Goal: Information Seeking & Learning: Find contact information

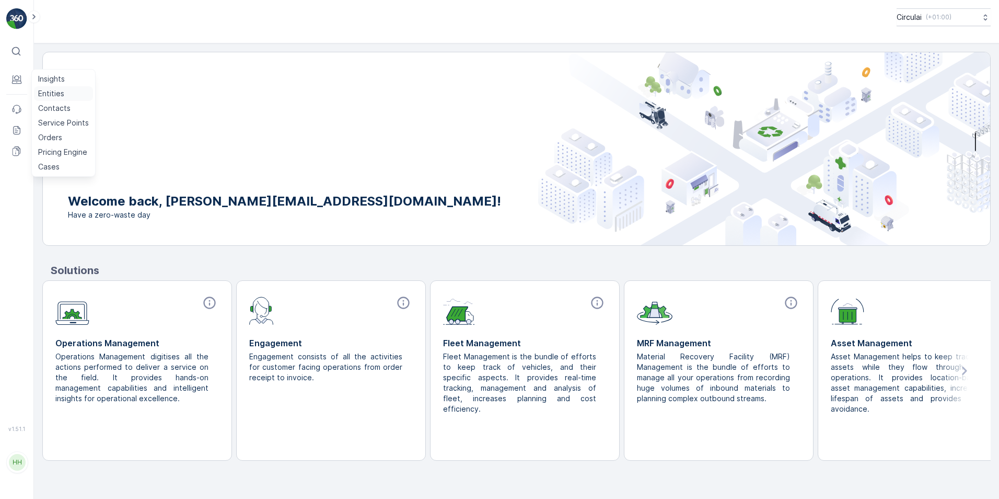
click at [48, 91] on p "Entities" at bounding box center [51, 93] width 26 height 10
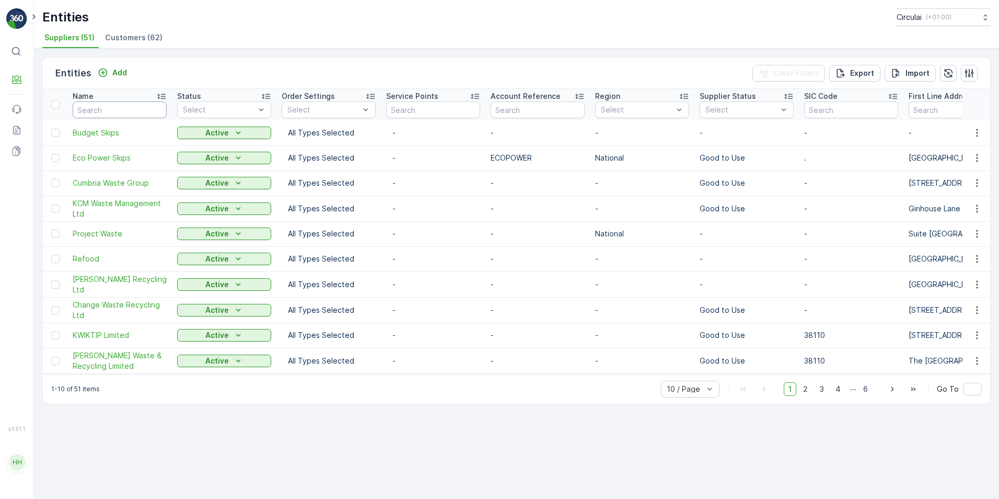
click at [96, 107] on input "text" at bounding box center [120, 109] width 94 height 17
type input "a"
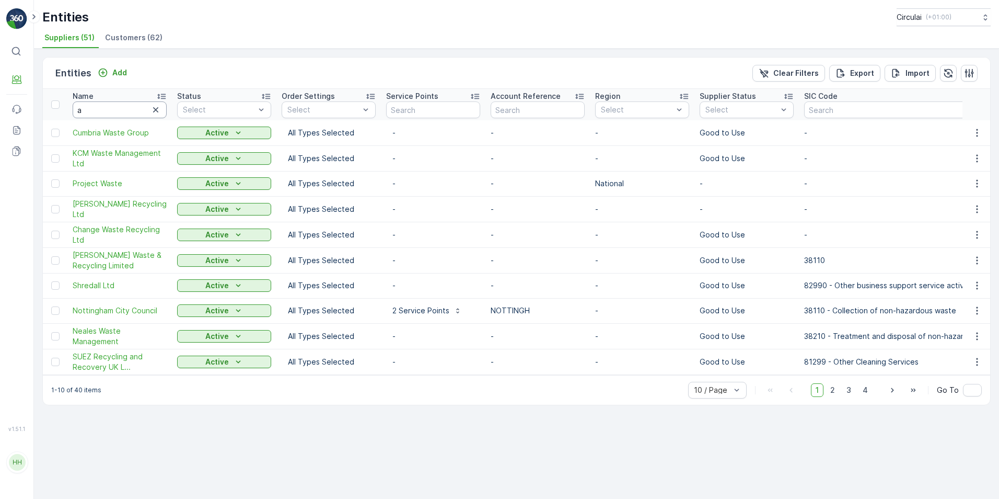
click at [96, 107] on input "a" at bounding box center [120, 109] width 94 height 17
type input "seren"
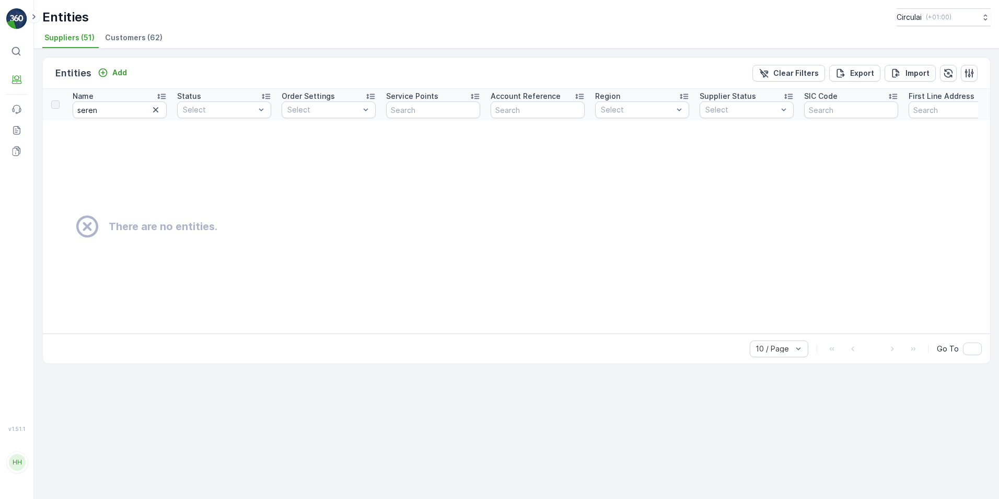
click at [101, 106] on input "seren" at bounding box center [120, 109] width 94 height 17
type input "sere"
click at [101, 106] on input "sere" at bounding box center [120, 109] width 94 height 17
type input "ser"
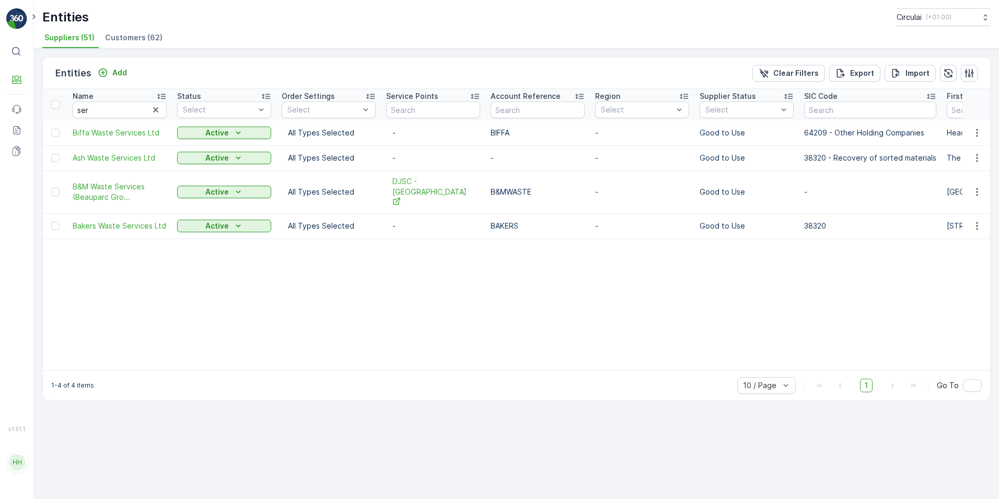
click at [141, 38] on span "Customers (62)" at bounding box center [133, 37] width 57 height 10
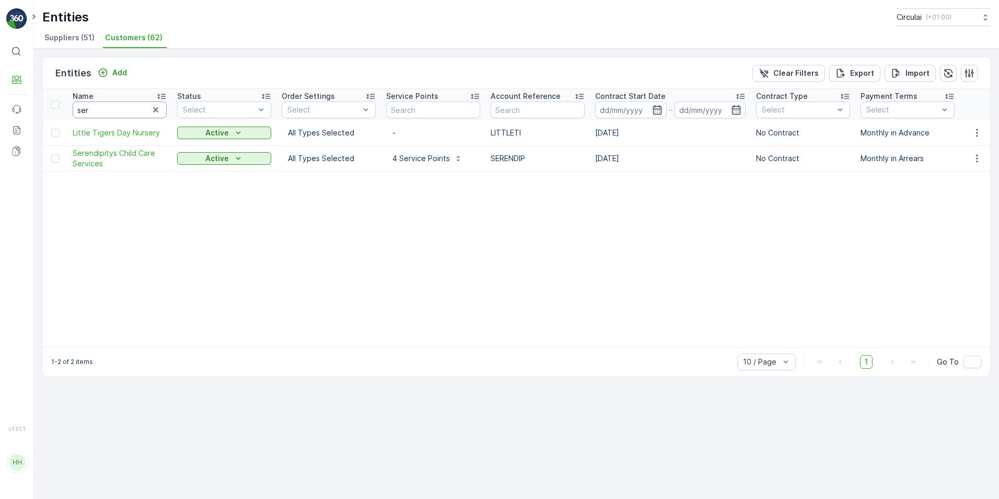
click at [101, 110] on input "ser" at bounding box center [120, 109] width 94 height 17
click at [99, 155] on span "Serendipitys Child Care Services" at bounding box center [120, 158] width 94 height 21
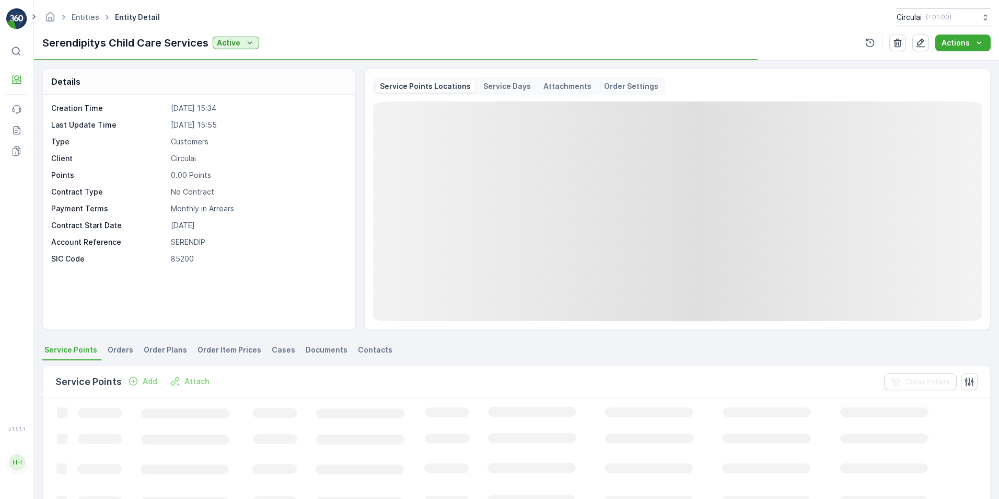
click at [362, 352] on span "Contacts" at bounding box center [375, 349] width 34 height 10
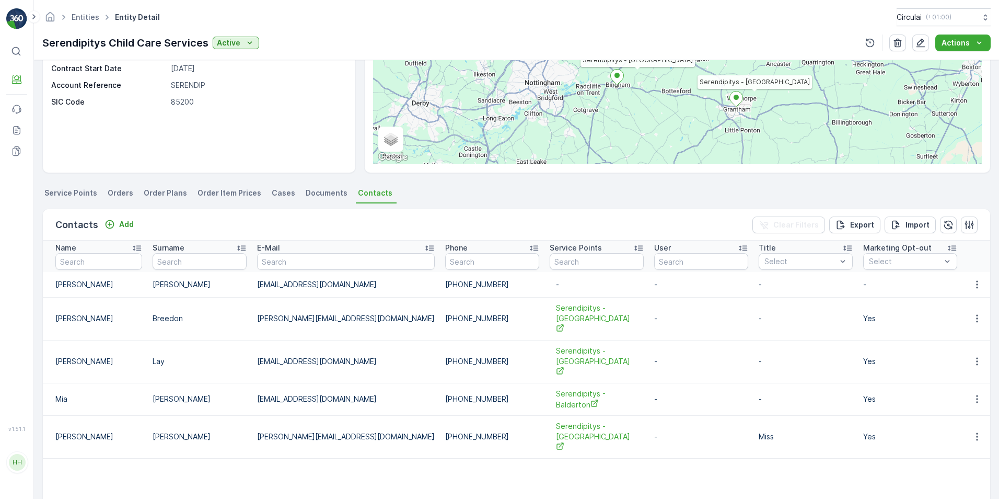
scroll to position [209, 0]
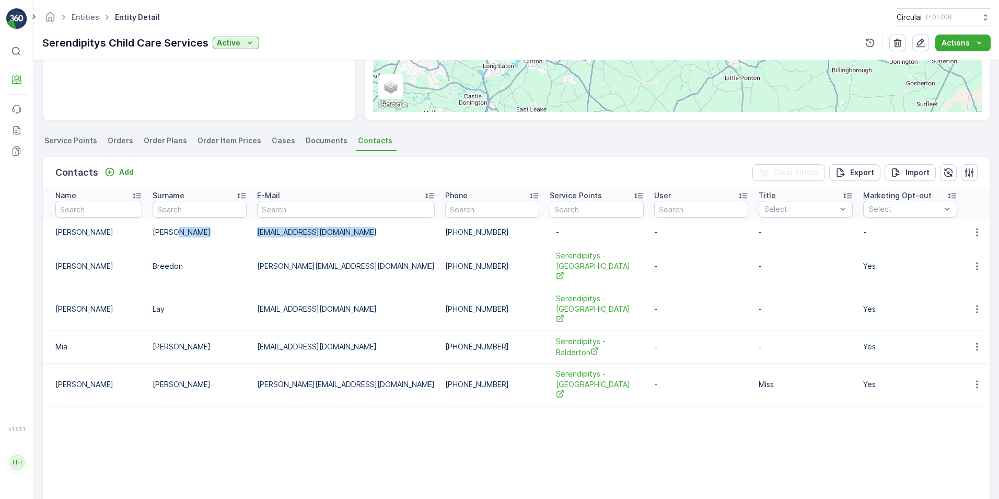
drag, startPoint x: 360, startPoint y: 232, endPoint x: 224, endPoint y: 234, distance: 135.4
click at [224, 234] on tr "[PERSON_NAME] [EMAIL_ADDRESS][DOMAIN_NAME] [PHONE_NUMBER] - - - - - Invoicing C…" at bounding box center [835, 231] width 1584 height 25
copy tr "[EMAIL_ADDRESS][DOMAIN_NAME]"
click at [352, 245] on td "[PERSON_NAME][EMAIL_ADDRESS][DOMAIN_NAME]" at bounding box center [346, 266] width 188 height 43
drag, startPoint x: 360, startPoint y: 234, endPoint x: 236, endPoint y: 233, distance: 123.3
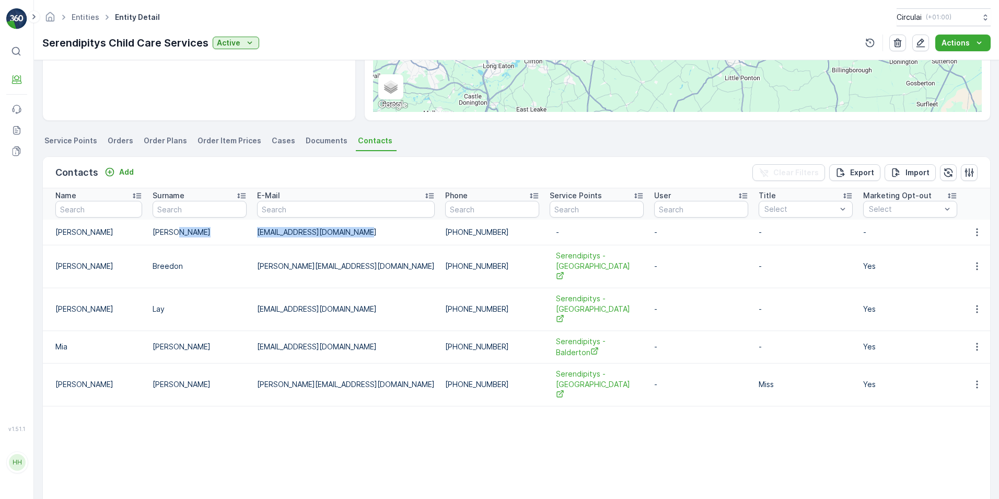
click at [236, 233] on tr "[PERSON_NAME] [EMAIL_ADDRESS][DOMAIN_NAME] [PHONE_NUMBER] - - - - - Invoicing C…" at bounding box center [835, 231] width 1584 height 25
copy tr "[EMAIL_ADDRESS][DOMAIN_NAME]"
drag, startPoint x: 250, startPoint y: 99, endPoint x: 206, endPoint y: 21, distance: 89.4
click at [250, 99] on div "Creation Time [DATE] 15:34 Last Update Time [DATE] 15:55 Type Customers Client …" at bounding box center [199, 3] width 313 height 235
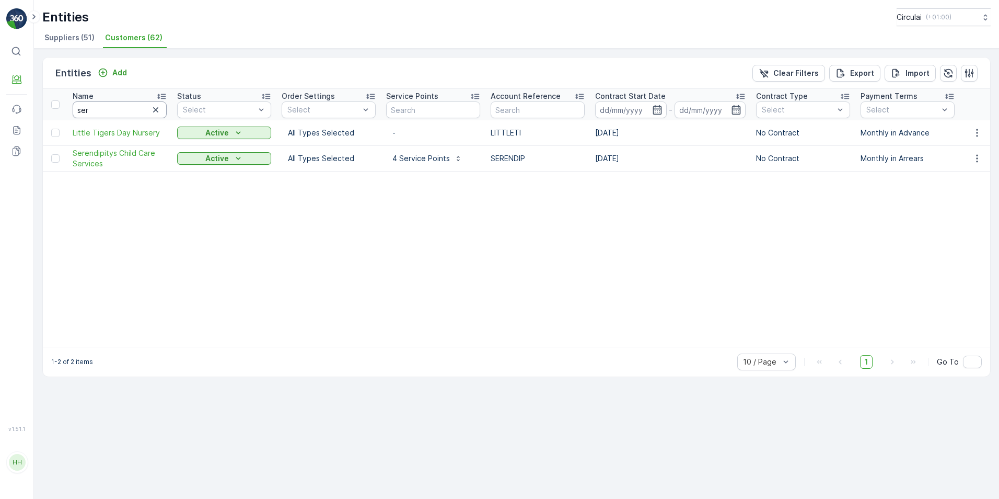
click at [99, 109] on input "ser" at bounding box center [120, 109] width 94 height 17
type input "s"
type input "tan s"
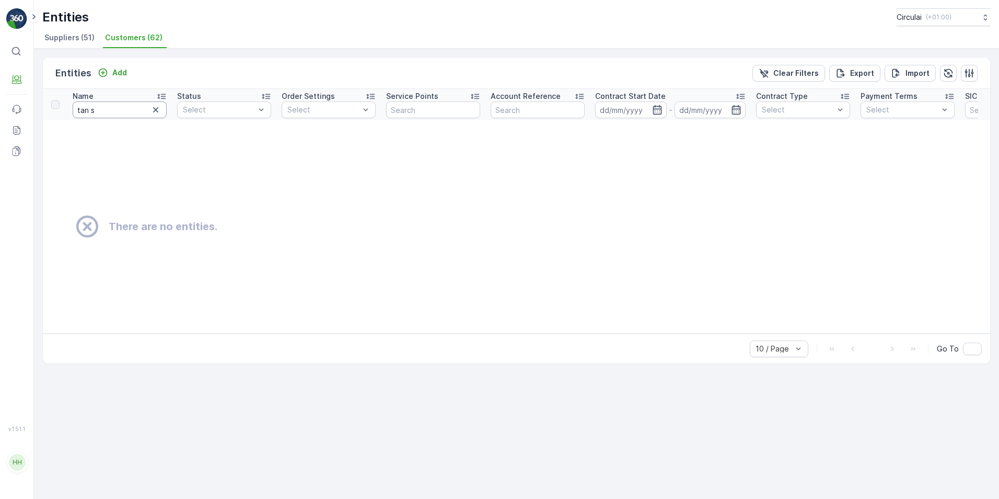
click at [98, 115] on input "tan s" at bounding box center [120, 109] width 94 height 17
type input "t"
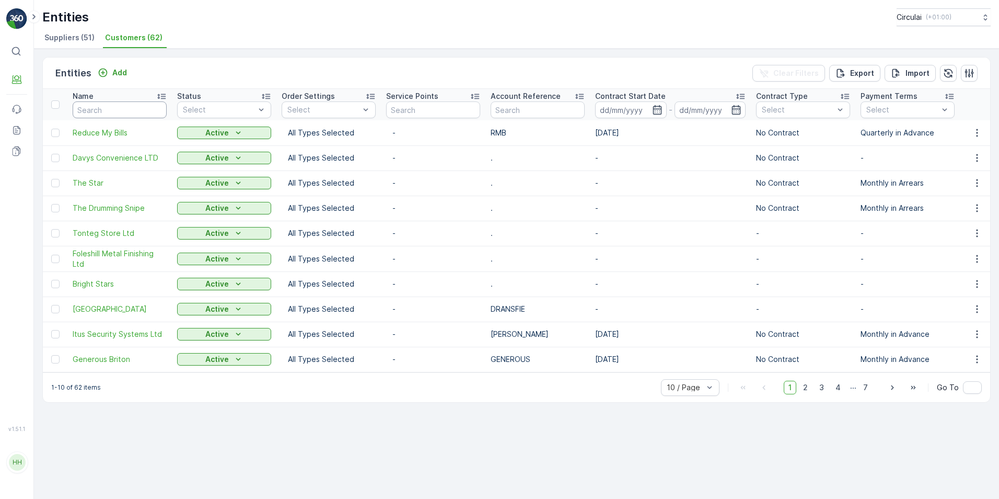
click at [122, 109] on input "text" at bounding box center [120, 109] width 94 height 17
type input "[PERSON_NAME]"
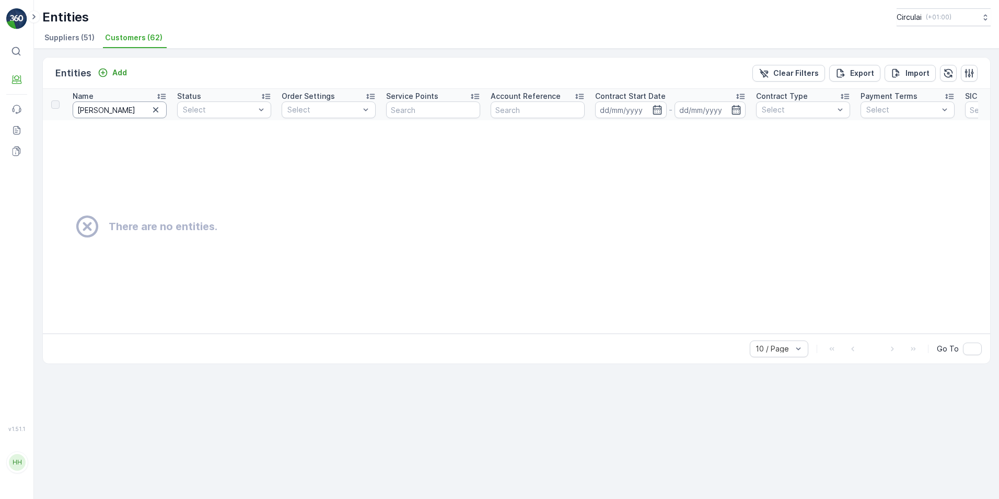
click at [122, 104] on input "[PERSON_NAME]" at bounding box center [120, 109] width 94 height 17
type input "t"
type input "town"
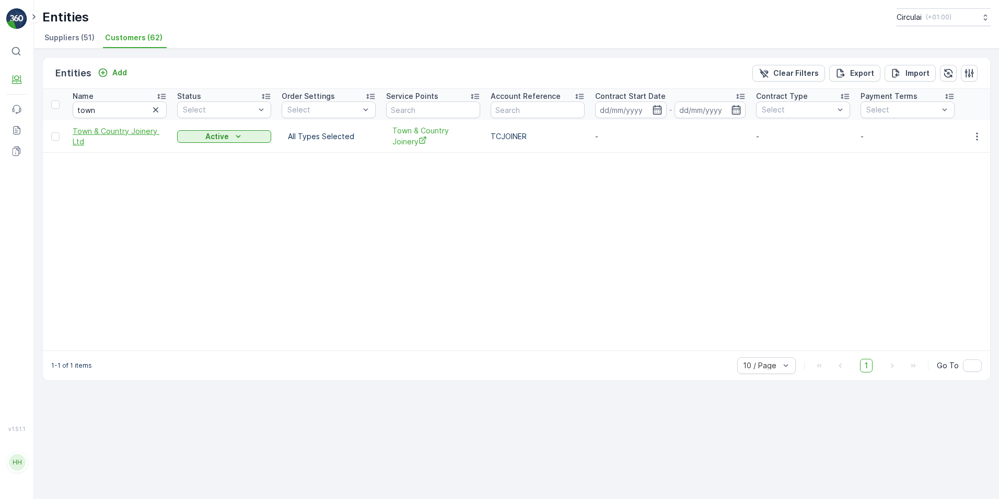
click at [117, 130] on span "Town & Country Joinery Ltd" at bounding box center [120, 136] width 94 height 21
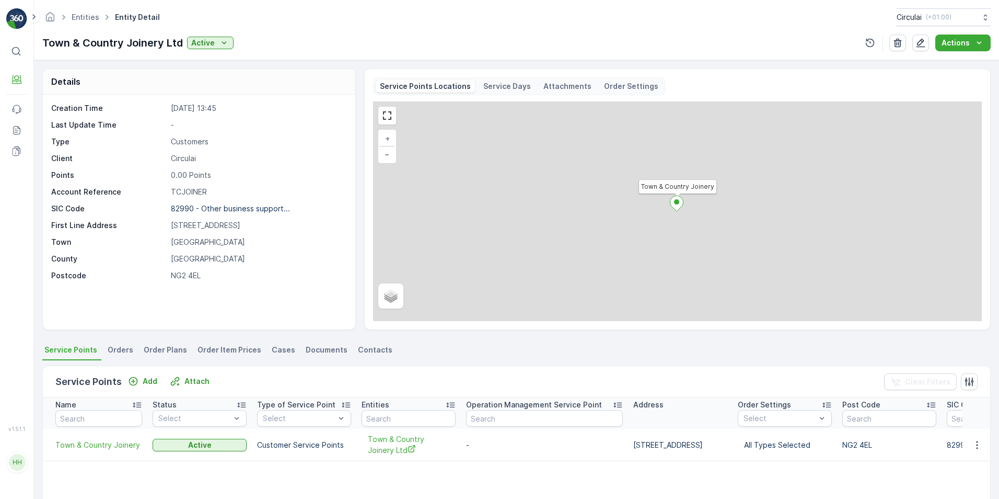
click at [358, 346] on span "Contacts" at bounding box center [375, 349] width 34 height 10
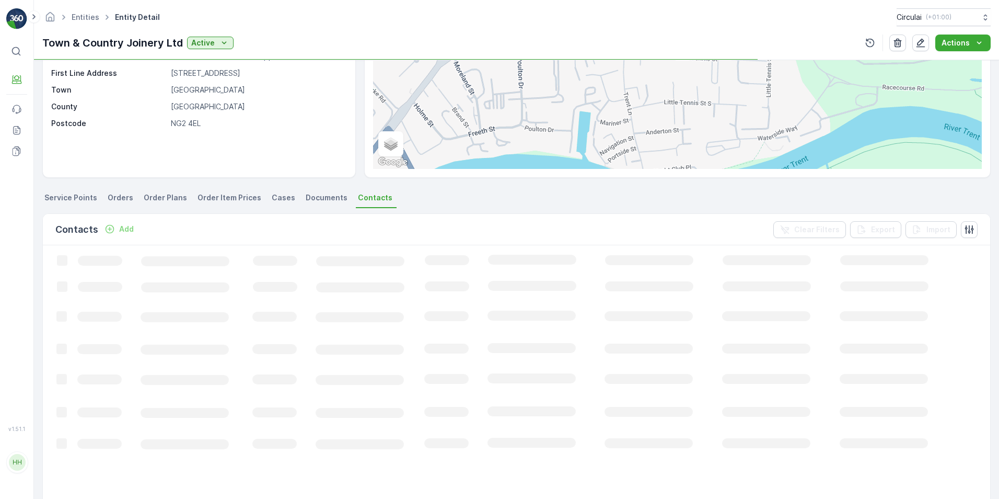
scroll to position [157, 0]
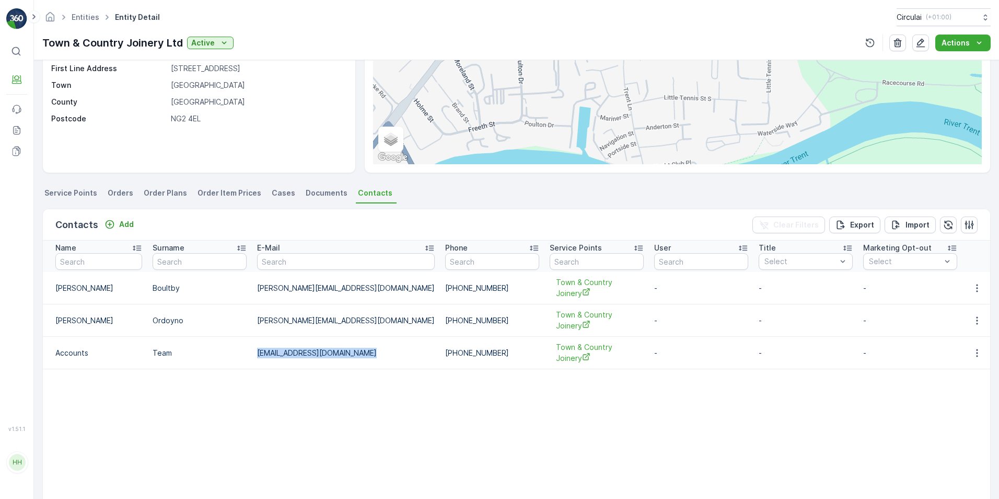
drag, startPoint x: 283, startPoint y: 352, endPoint x: 209, endPoint y: 352, distance: 74.7
click at [209, 352] on tr "Accounts Team [EMAIL_ADDRESS][DOMAIN_NAME] [PHONE_NUMBER] Town & Country Joiner…" at bounding box center [835, 353] width 1584 height 32
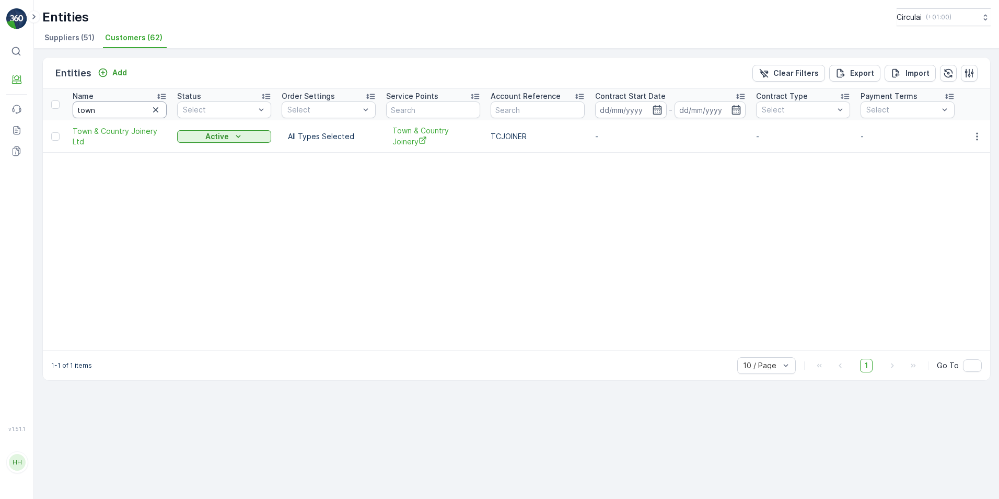
click at [135, 110] on input "town" at bounding box center [120, 109] width 94 height 17
click at [31, 109] on div "⌘B Engagement Events Reports Documents v 1.51.1 HH [PERSON_NAME][EMAIL_ADDRESS]…" at bounding box center [499, 249] width 999 height 499
type input "malt"
click at [109, 133] on span "The Malt Shovel Bubbenhall Ltd" at bounding box center [120, 132] width 94 height 21
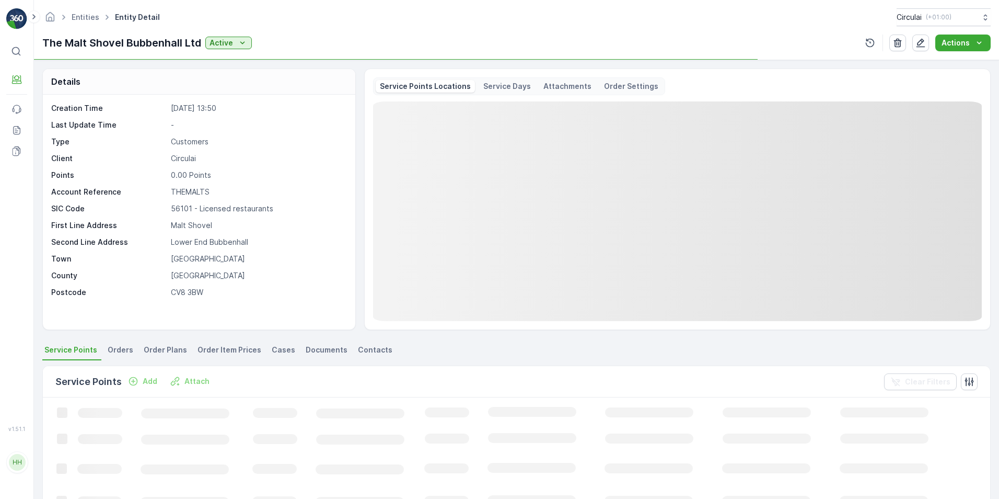
click at [382, 349] on li "Contacts" at bounding box center [376, 351] width 41 height 18
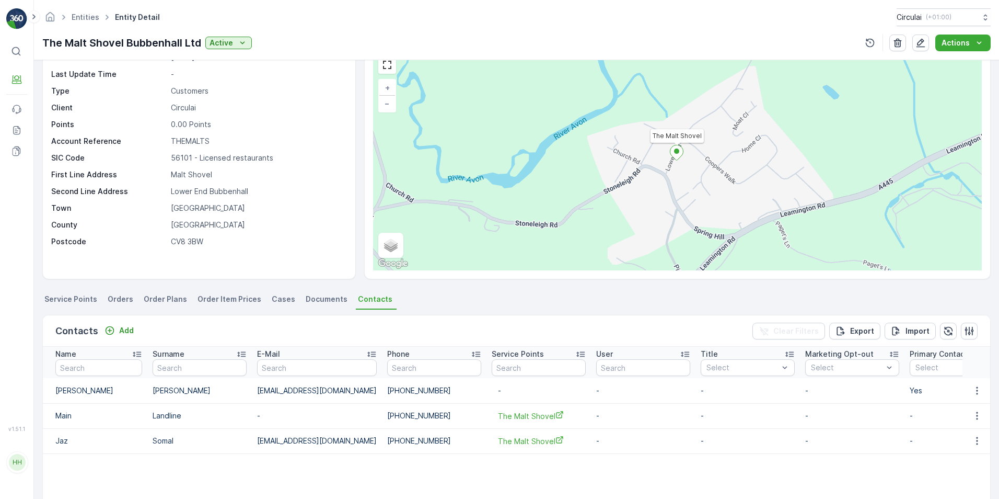
scroll to position [105, 0]
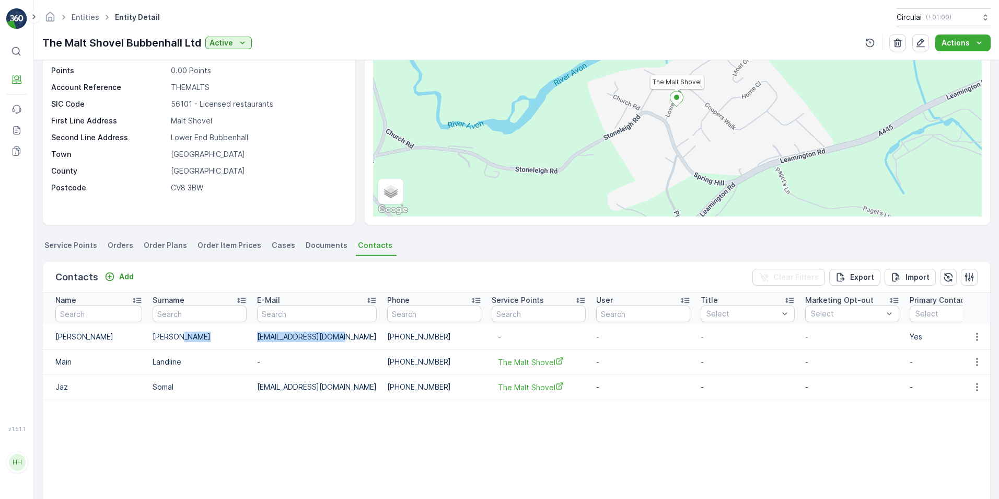
drag, startPoint x: 296, startPoint y: 334, endPoint x: 226, endPoint y: 340, distance: 70.3
click at [226, 340] on tr "[PERSON_NAME] [EMAIL_ADDRESS][DOMAIN_NAME] [PHONE_NUMBER] - - - - Yes Invoicing…" at bounding box center [806, 336] width 1526 height 25
copy tr "[EMAIL_ADDRESS][DOMAIN_NAME]"
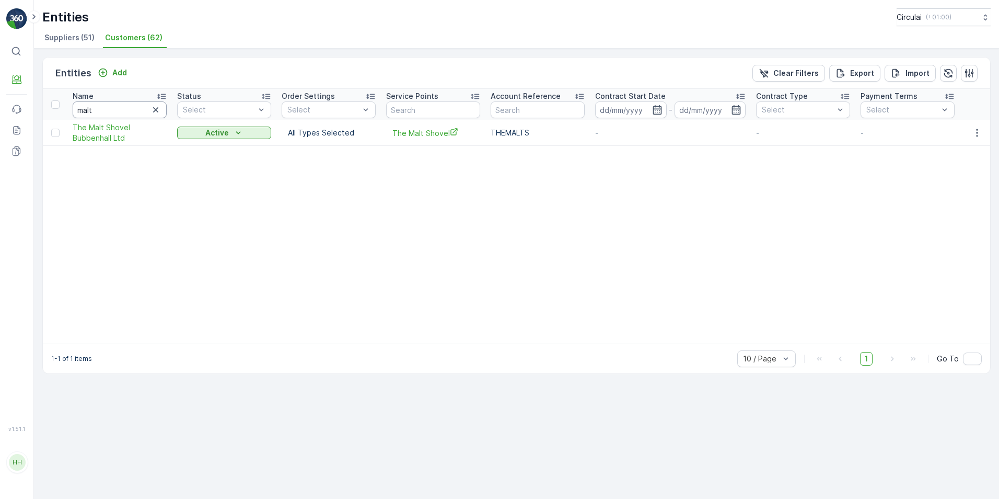
click at [105, 106] on input "malt" at bounding box center [120, 109] width 94 height 17
drag, startPoint x: 105, startPoint y: 106, endPoint x: 122, endPoint y: 108, distance: 17.9
type input "the star"
click at [88, 133] on span "The Star" at bounding box center [120, 133] width 94 height 10
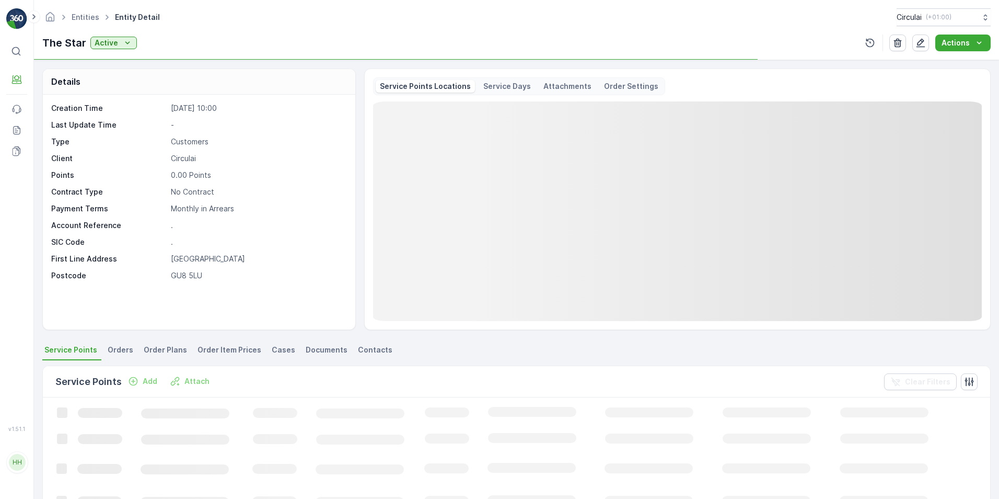
click at [358, 346] on span "Contacts" at bounding box center [375, 349] width 34 height 10
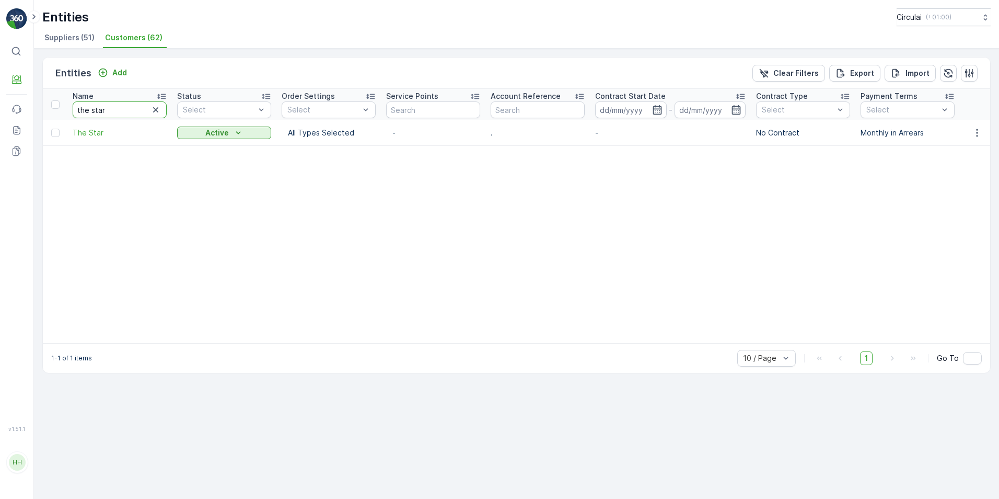
click at [105, 110] on input "the star" at bounding box center [120, 109] width 94 height 17
drag, startPoint x: 18, startPoint y: 101, endPoint x: 149, endPoint y: 121, distance: 132.7
click at [2, 101] on div "⌘B Engagement Events Reports Documents v 1.51.1 HH [PERSON_NAME][EMAIL_ADDRESS]…" at bounding box center [499, 249] width 999 height 499
type input "brucan"
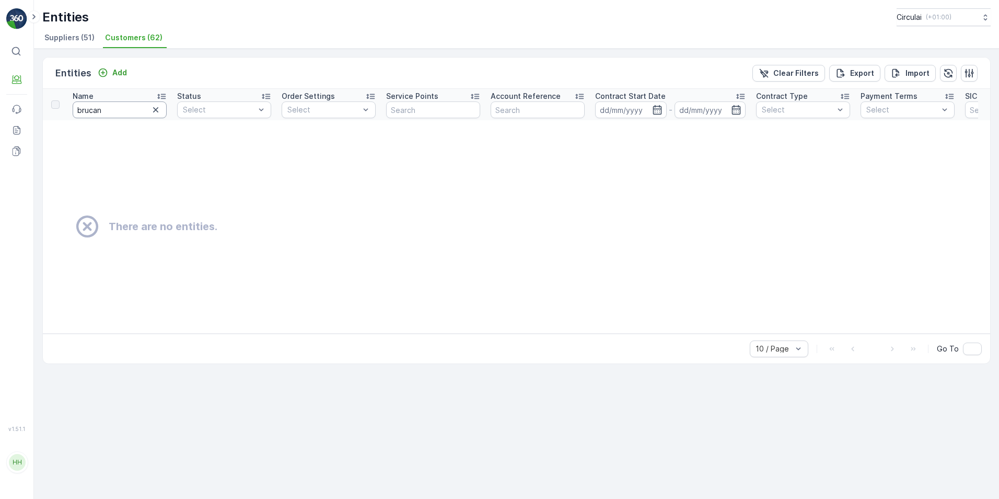
click at [121, 101] on div "Name" at bounding box center [120, 96] width 94 height 10
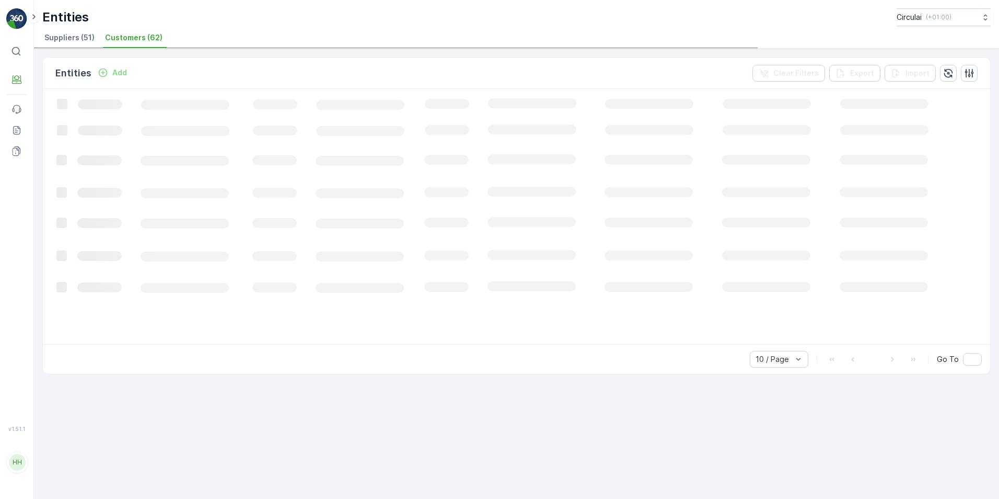
click at [120, 105] on rect at bounding box center [544, 215] width 1003 height 253
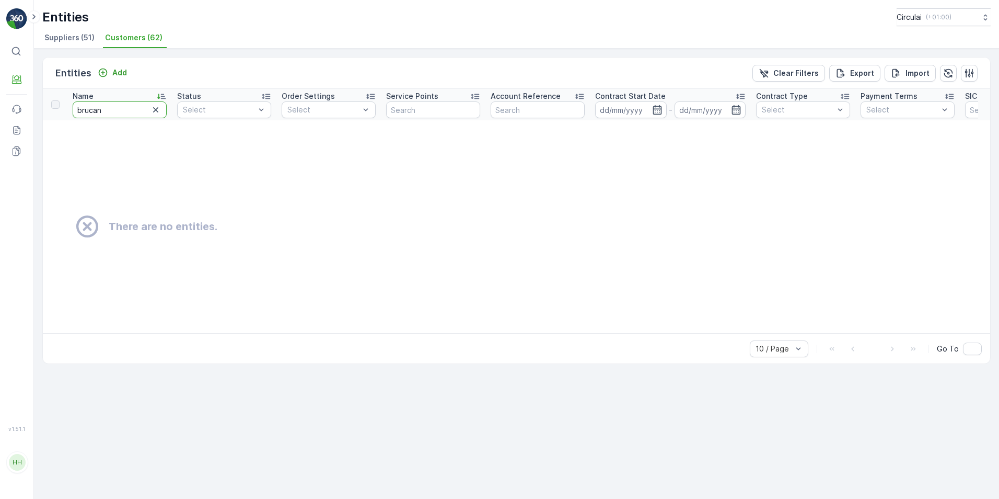
click at [105, 109] on input "brucan" at bounding box center [120, 109] width 94 height 17
drag, startPoint x: 27, startPoint y: 104, endPoint x: 158, endPoint y: 115, distance: 131.6
click at [21, 104] on div "⌘B Engagement Events Reports Documents v 1.51.1 HH [PERSON_NAME][EMAIL_ADDRESS]…" at bounding box center [499, 249] width 999 height 499
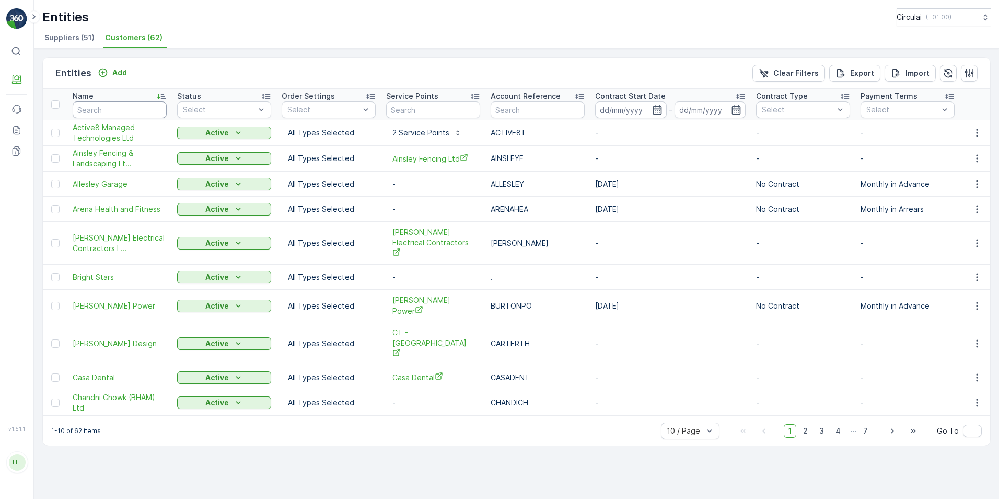
click at [121, 105] on input "text" at bounding box center [120, 109] width 94 height 17
type input "pub"
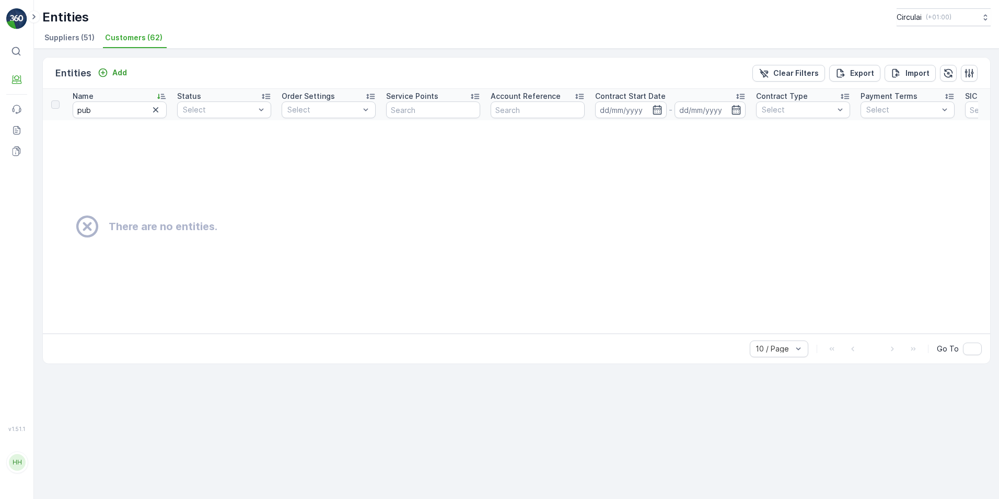
click at [95, 112] on input "pub" at bounding box center [120, 109] width 94 height 17
type input "p"
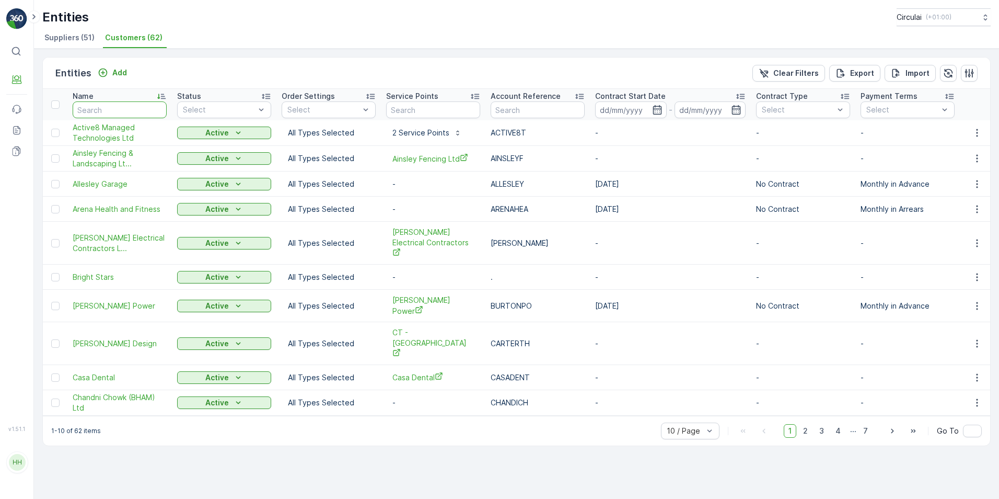
click at [106, 110] on input "text" at bounding box center [120, 109] width 94 height 17
type input "drumming"
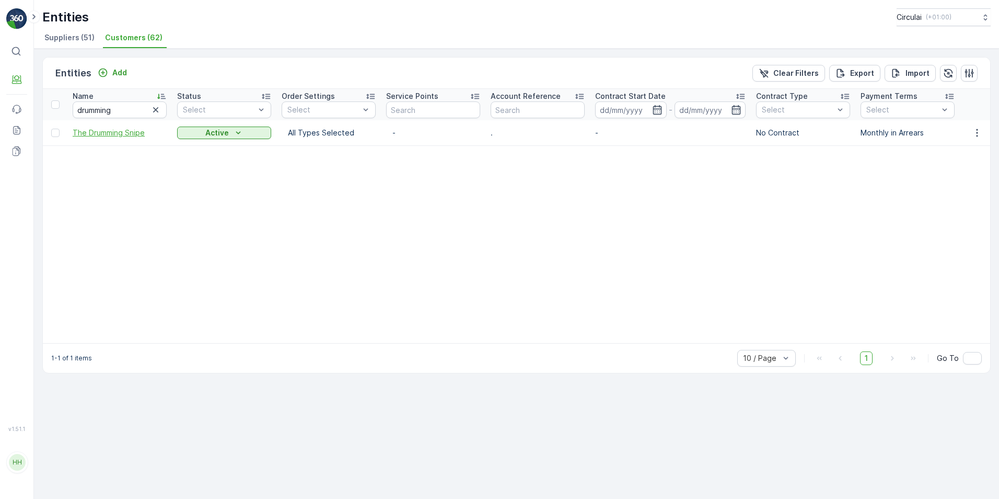
click at [109, 131] on span "The Drumming Snipe" at bounding box center [120, 133] width 94 height 10
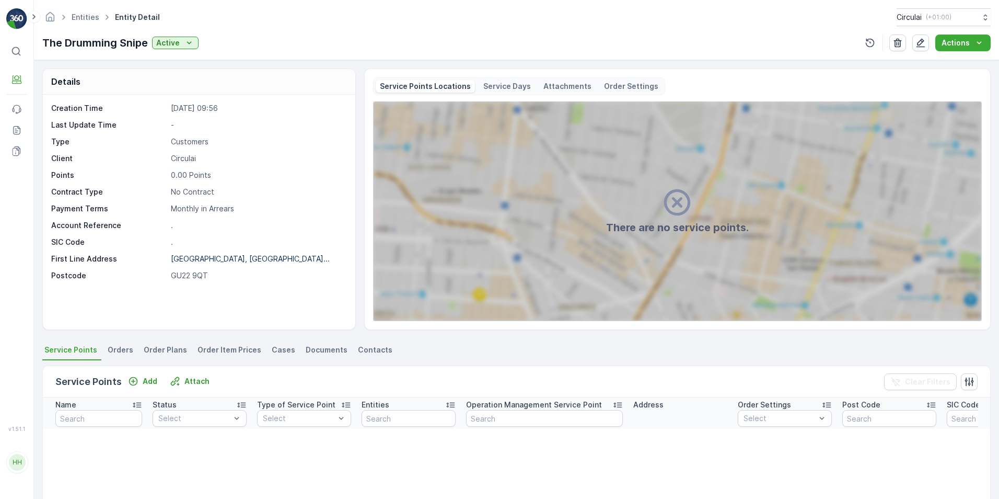
click at [368, 341] on div "Details Creation Time [DATE] 09:56 Last Update Time - Type Customers Client Cir…" at bounding box center [516, 279] width 965 height 438
click at [371, 345] on span "Contacts" at bounding box center [375, 349] width 34 height 10
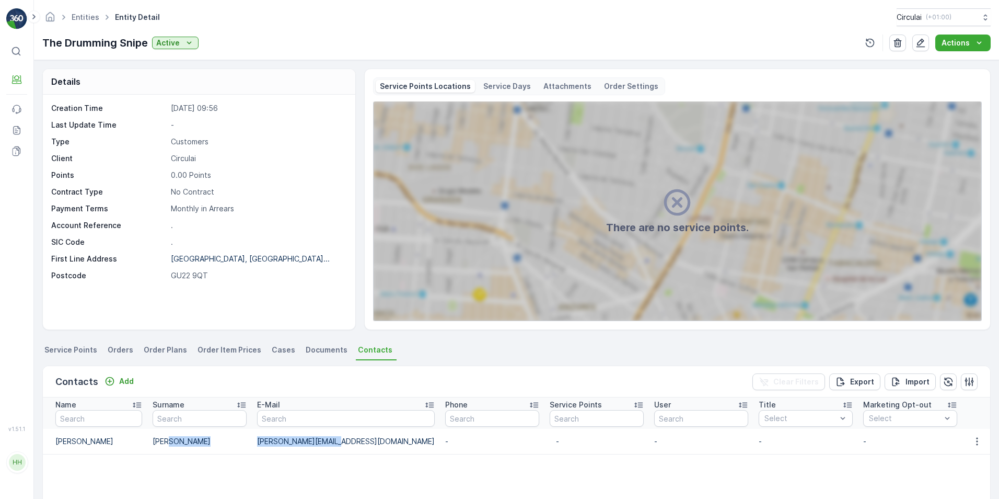
drag, startPoint x: 315, startPoint y: 443, endPoint x: 251, endPoint y: 444, distance: 63.8
click at [251, 444] on tr "[PERSON_NAME] [PERSON_NAME][EMAIL_ADDRESS][DOMAIN_NAME] - - - - - - - Head Of A…" at bounding box center [835, 441] width 1584 height 25
copy tr "[PERSON_NAME][EMAIL_ADDRESS][DOMAIN_NAME]"
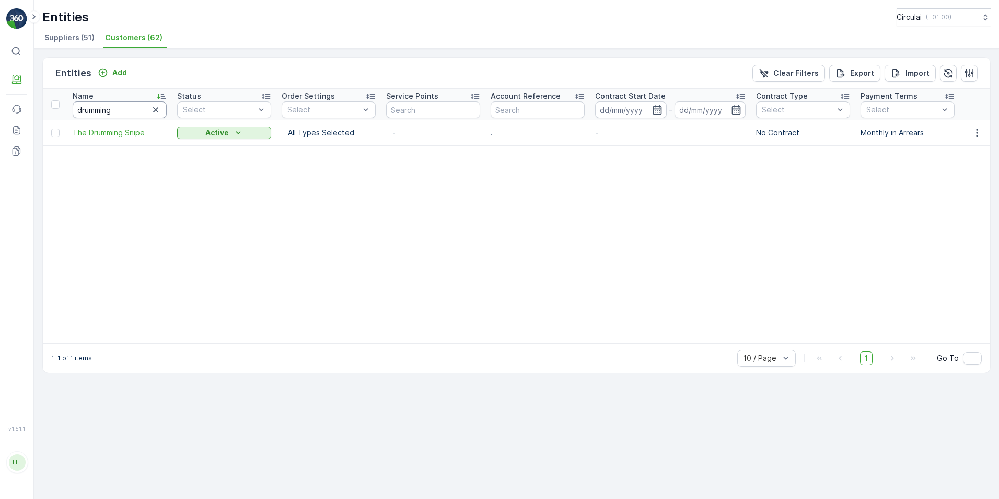
click at [123, 110] on input "drumming" at bounding box center [120, 109] width 94 height 17
type input "d"
type input "tonteg"
click at [98, 138] on td "Tonteg Store Ltd" at bounding box center [119, 132] width 105 height 25
click at [98, 135] on span "Tonteg Store Ltd" at bounding box center [120, 133] width 94 height 10
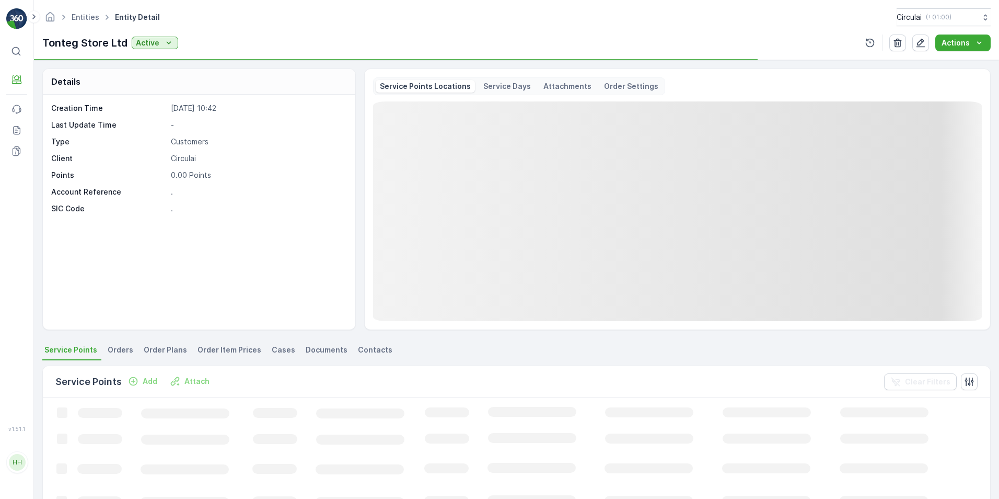
click at [358, 350] on span "Contacts" at bounding box center [375, 349] width 34 height 10
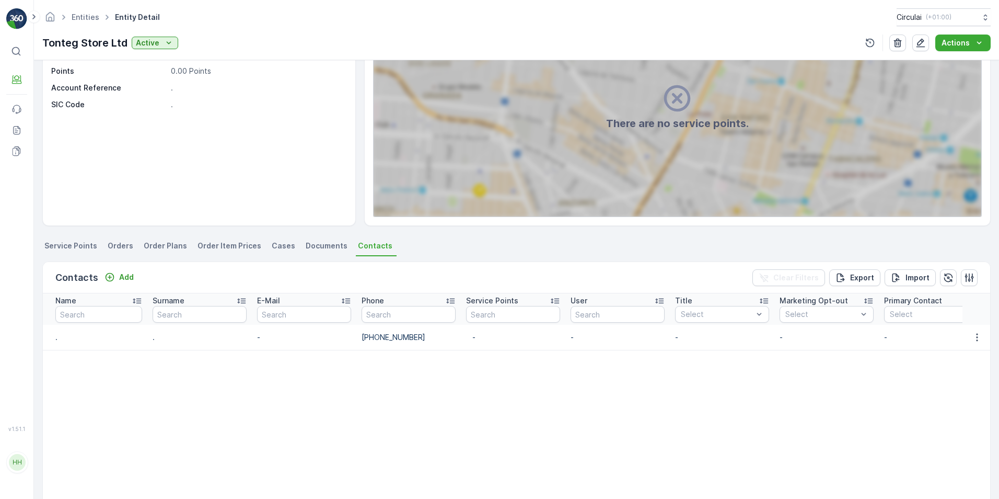
scroll to position [105, 0]
